Goal: Find specific page/section

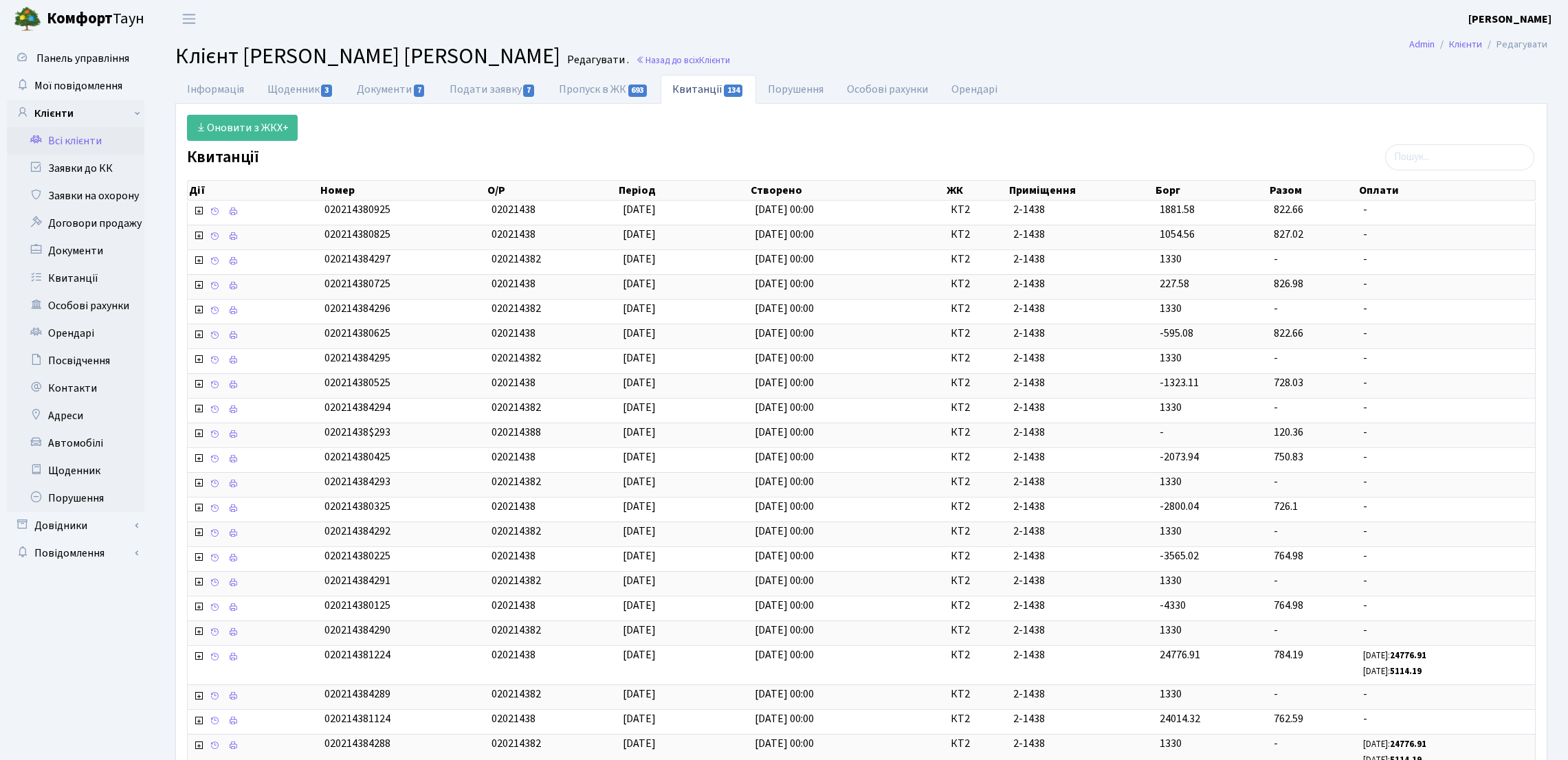
select select "25"
click at [111, 175] on link "Заявки до КК" at bounding box center [76, 169] width 138 height 28
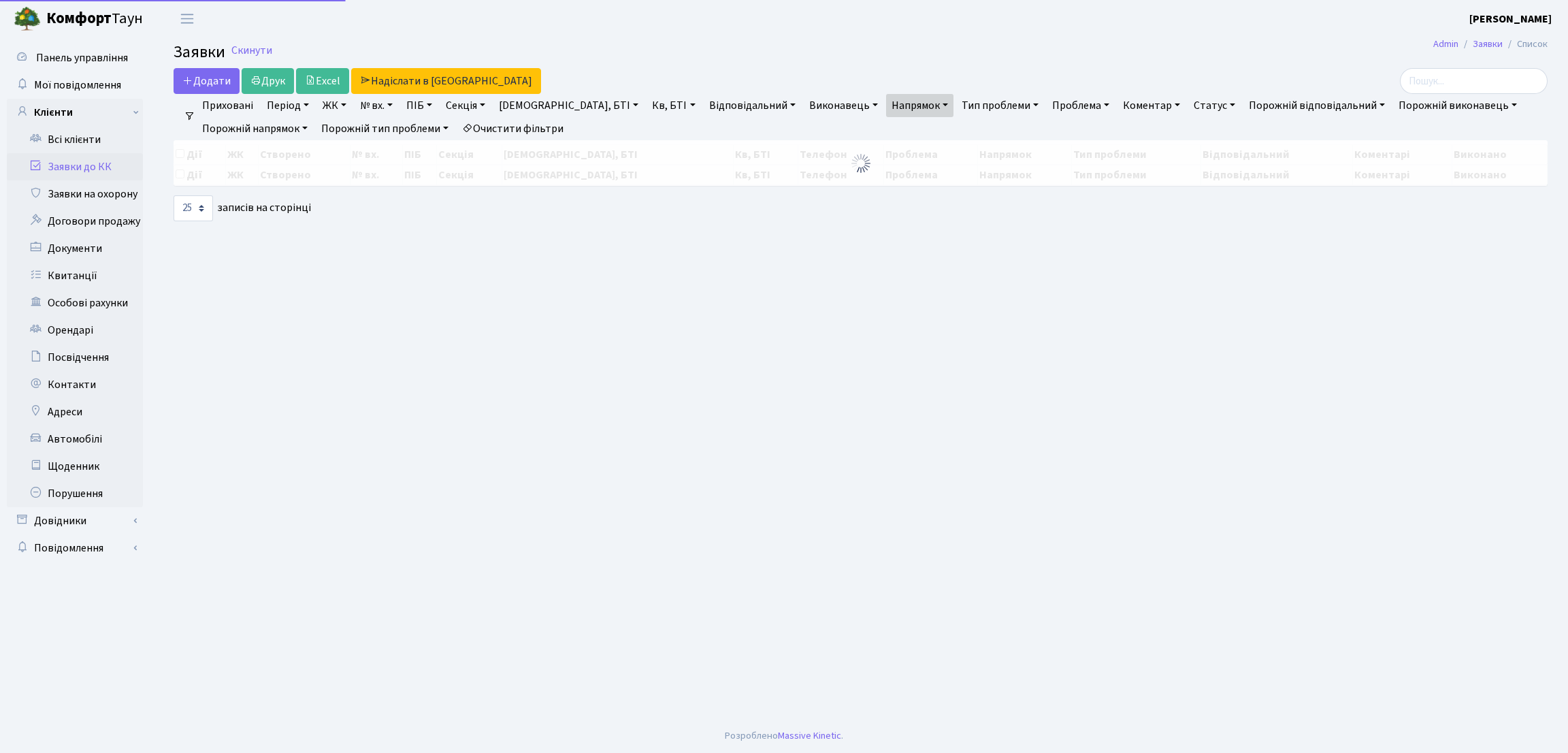
select select "25"
